Goal: Information Seeking & Learning: Learn about a topic

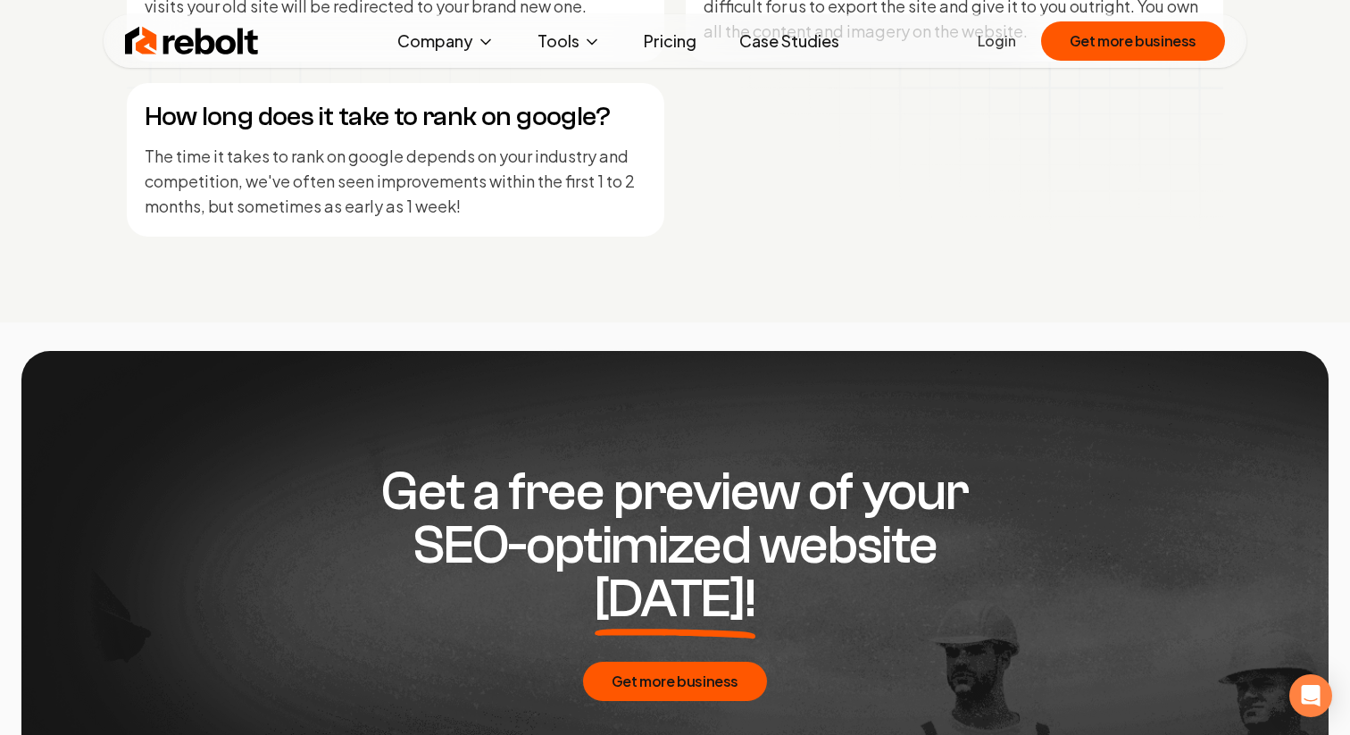
scroll to position [7951, 0]
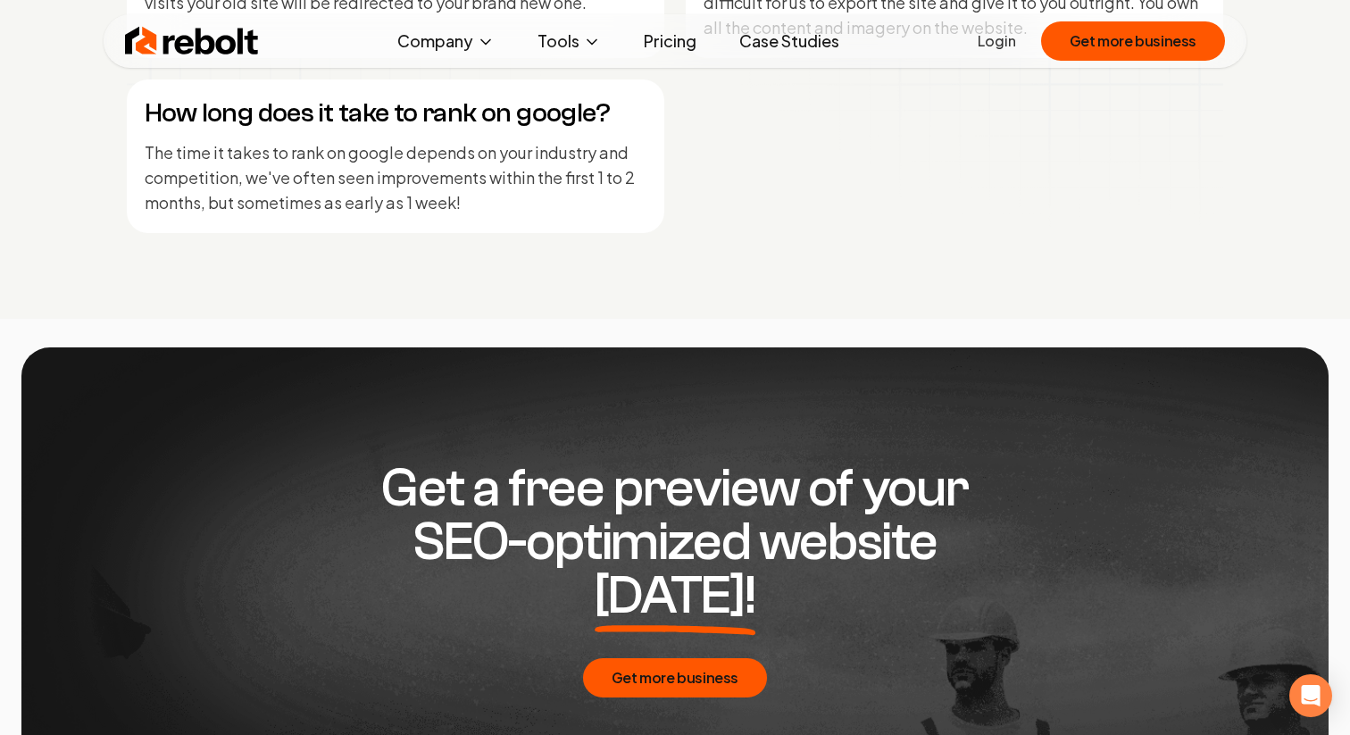
click at [666, 45] on link "Pricing" at bounding box center [669, 41] width 81 height 36
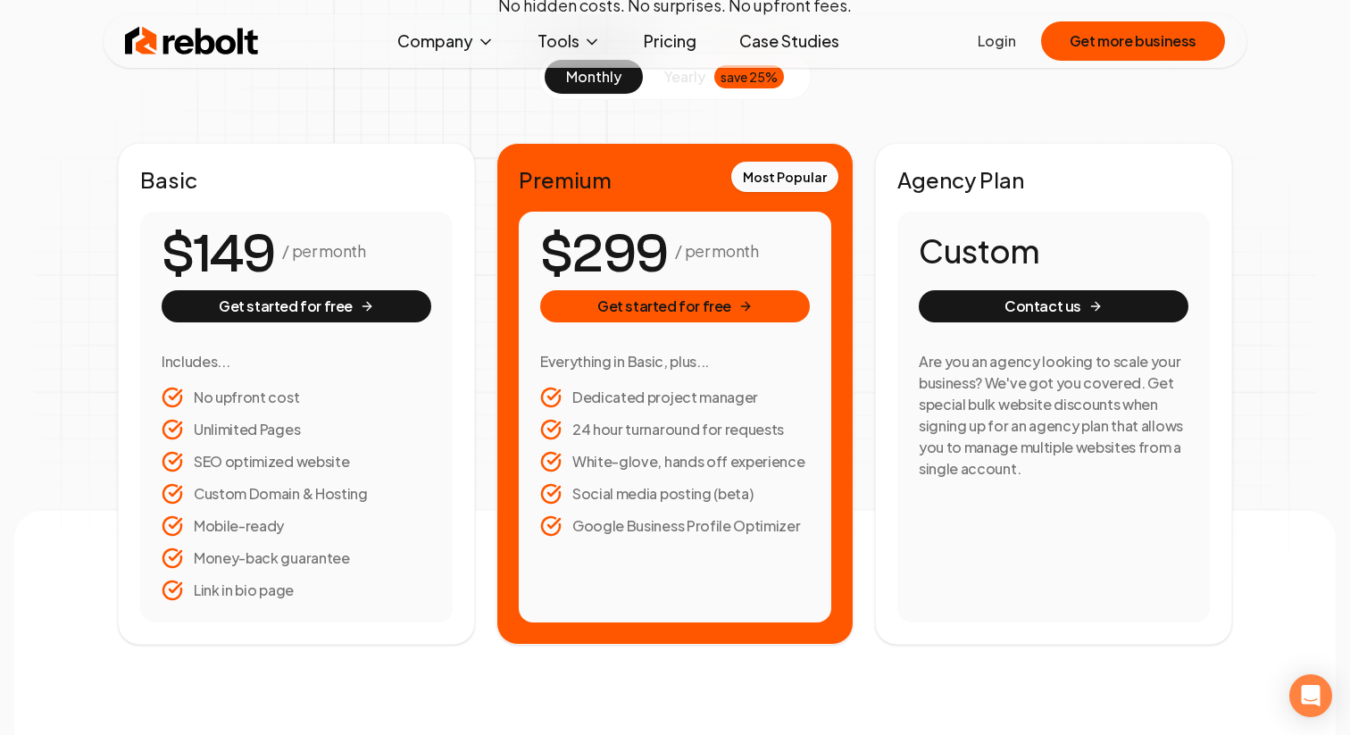
scroll to position [246, 0]
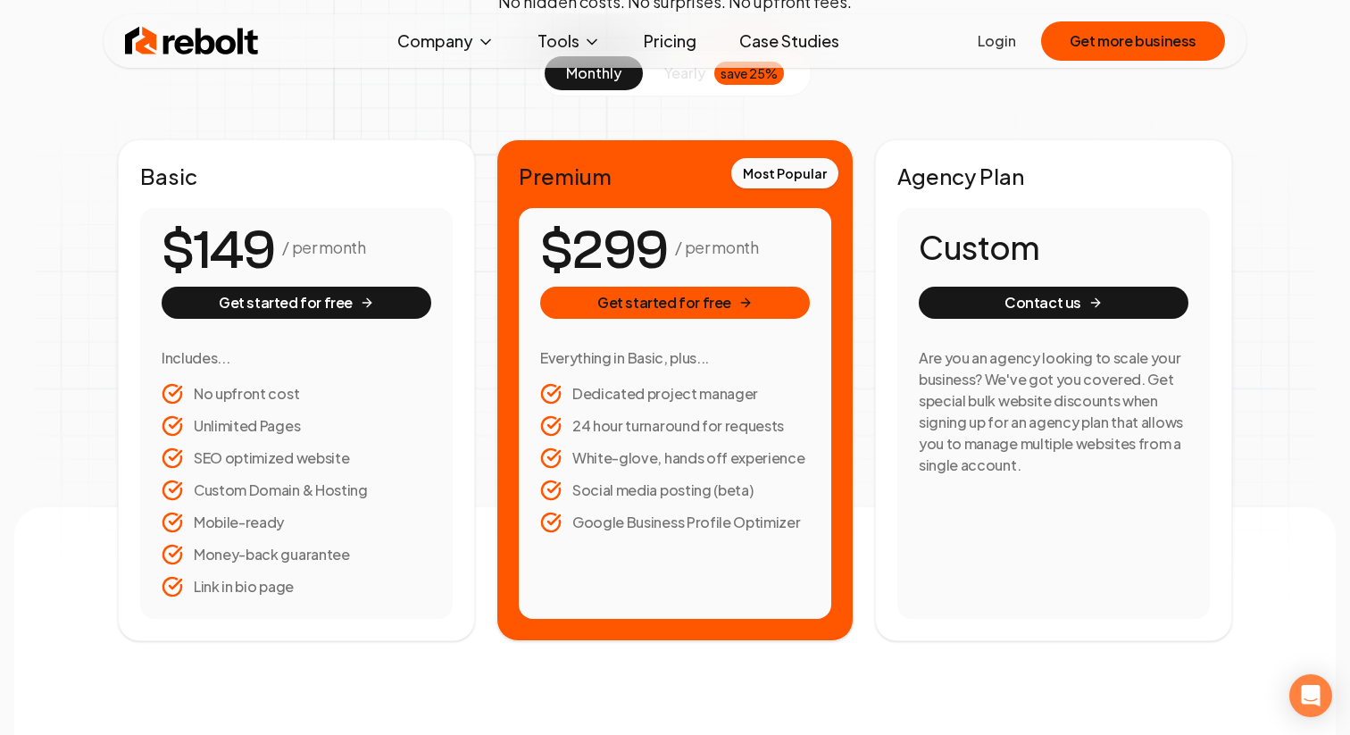
click at [237, 39] on img at bounding box center [192, 41] width 134 height 36
